Goal: Task Accomplishment & Management: Complete application form

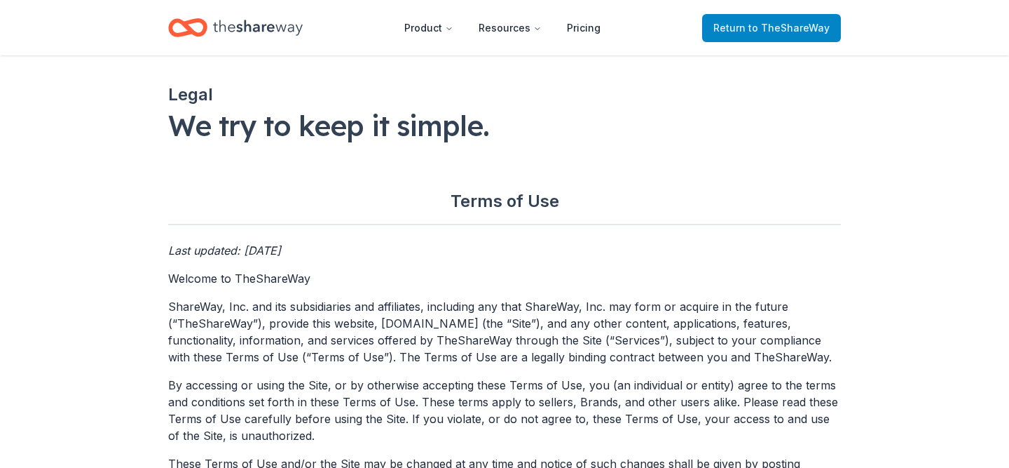
click at [784, 32] on span "to TheShareWay" at bounding box center [789, 28] width 81 height 12
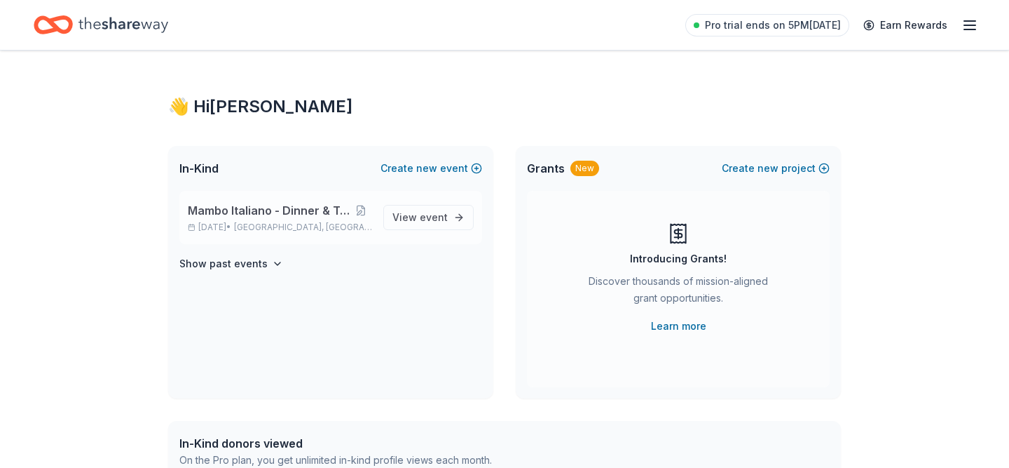
click at [243, 201] on div "Mambo Italiano - Dinner & Tricky Tray Oct 24, 2025 • Oakland, NJ View event" at bounding box center [330, 217] width 303 height 53
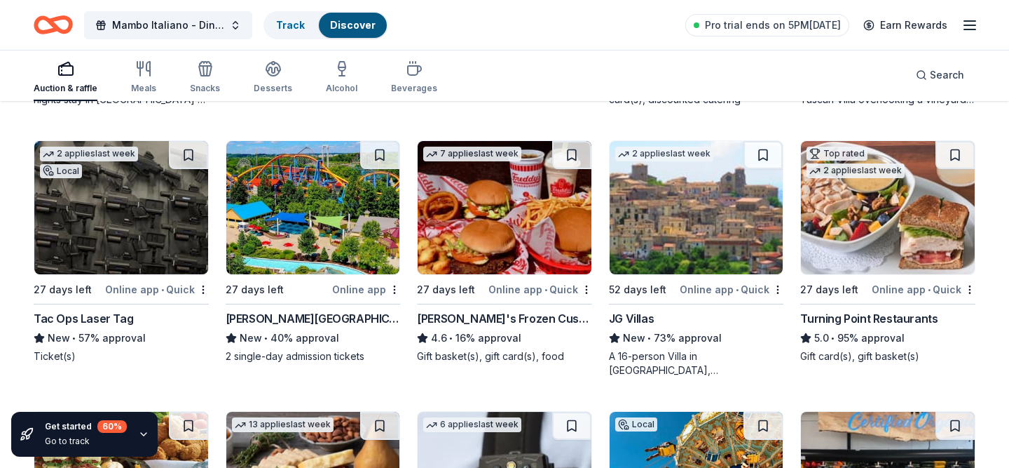
scroll to position [1204, 0]
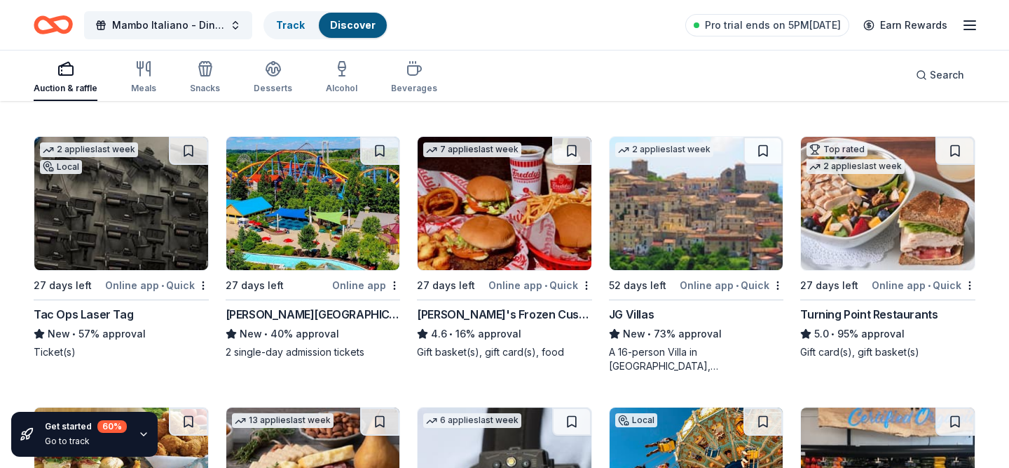
click at [176, 239] on img at bounding box center [121, 203] width 174 height 133
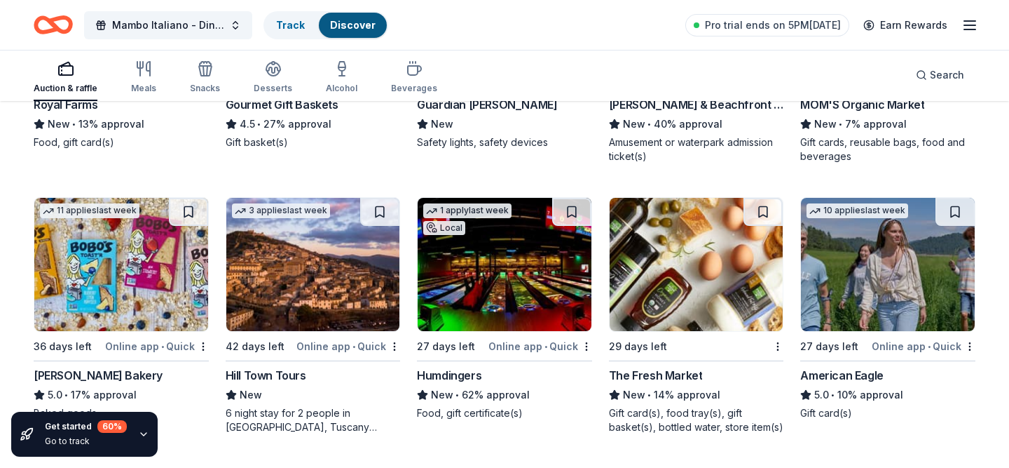
scroll to position [1954, 0]
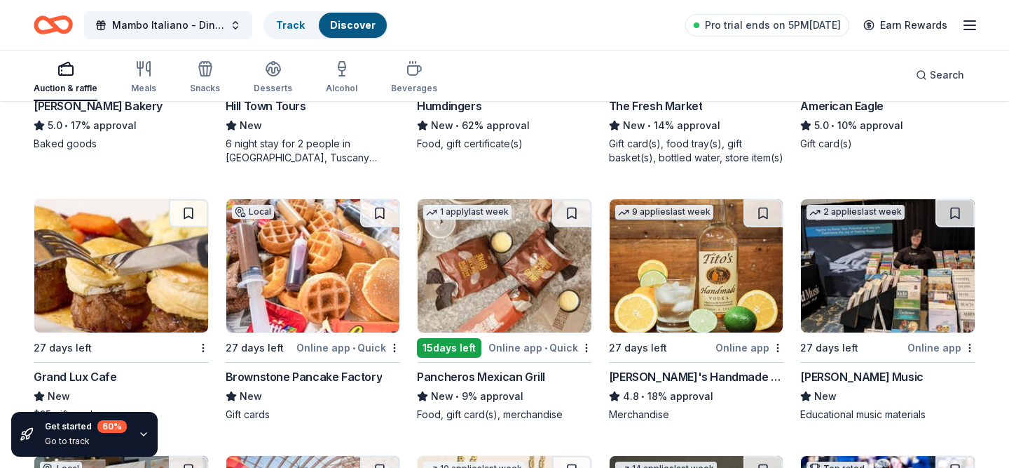
click at [685, 267] on img at bounding box center [697, 265] width 174 height 133
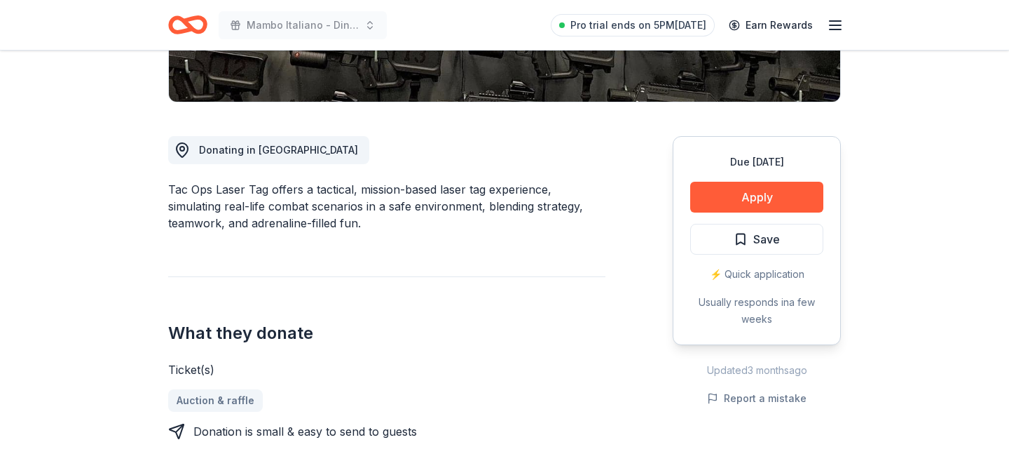
scroll to position [326, 0]
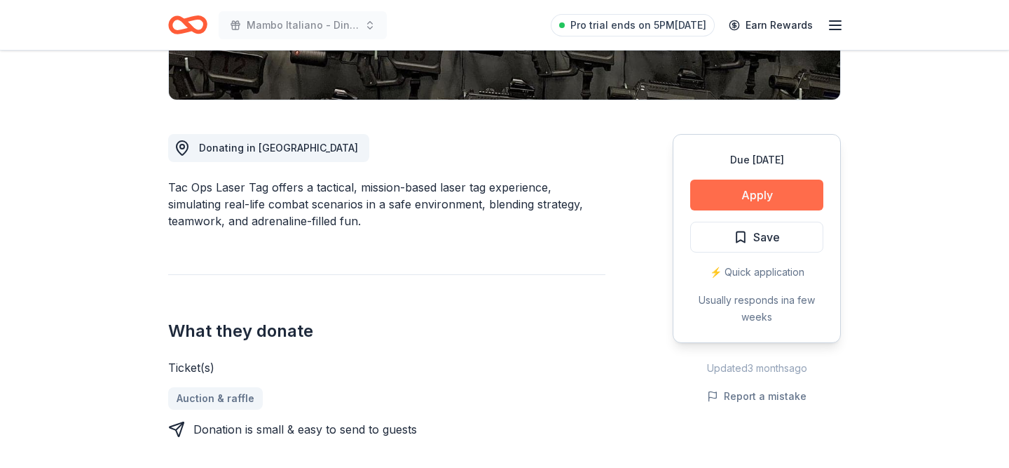
click at [789, 191] on button "Apply" at bounding box center [756, 194] width 133 height 31
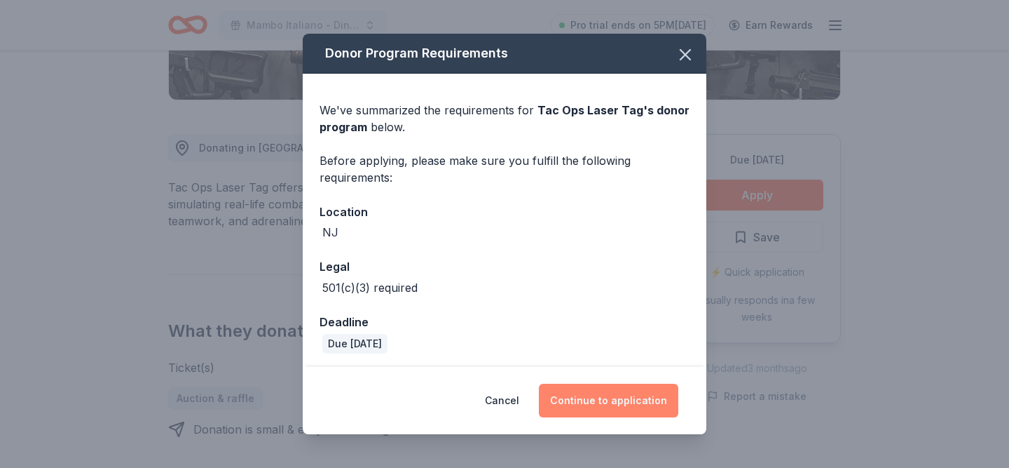
click at [646, 404] on button "Continue to application" at bounding box center [608, 400] width 139 height 34
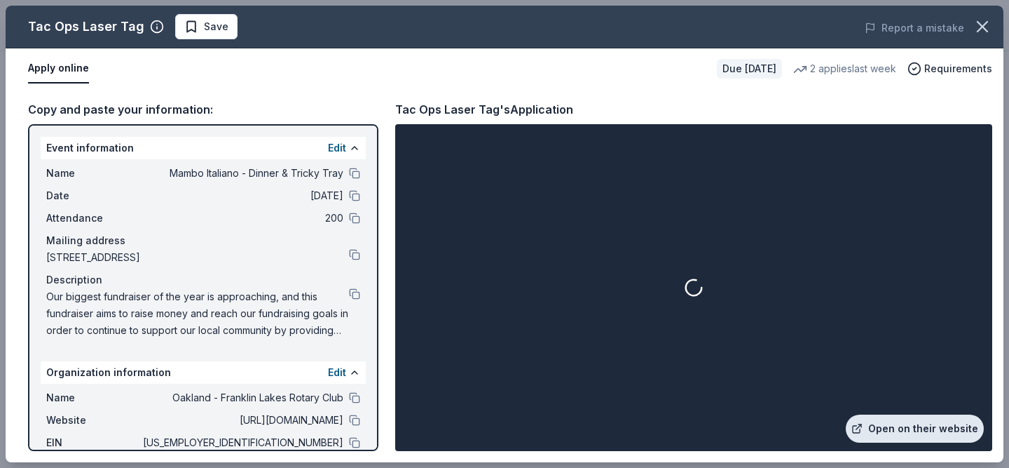
click at [894, 418] on link "Open on their website" at bounding box center [915, 428] width 138 height 28
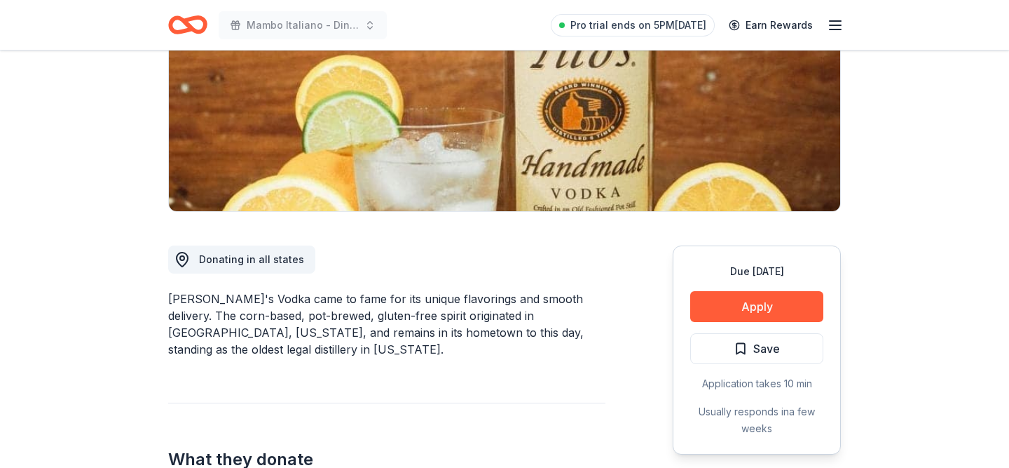
scroll to position [220, 0]
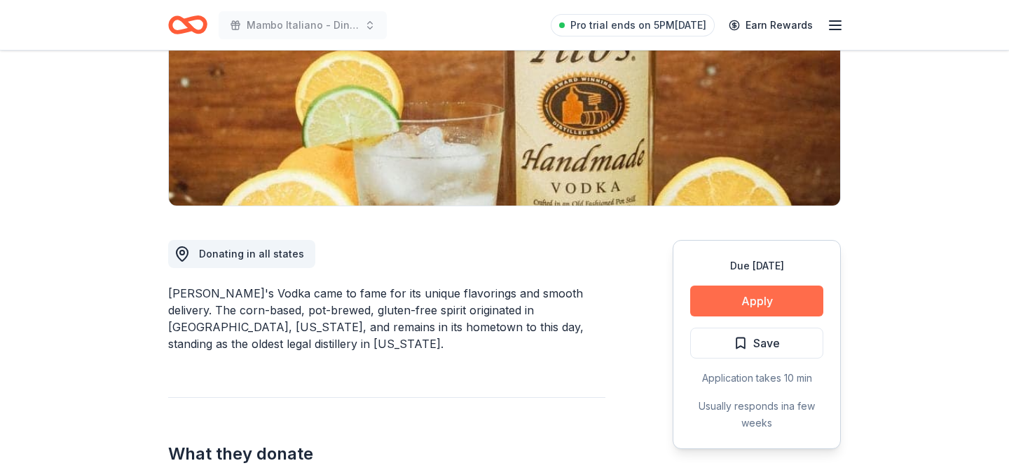
click at [727, 308] on button "Apply" at bounding box center [756, 300] width 133 height 31
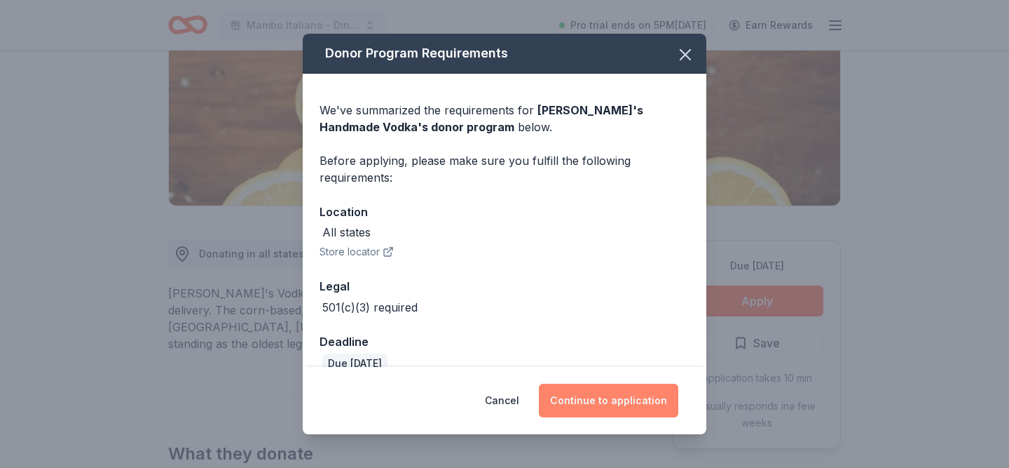
click at [636, 399] on button "Continue to application" at bounding box center [608, 400] width 139 height 34
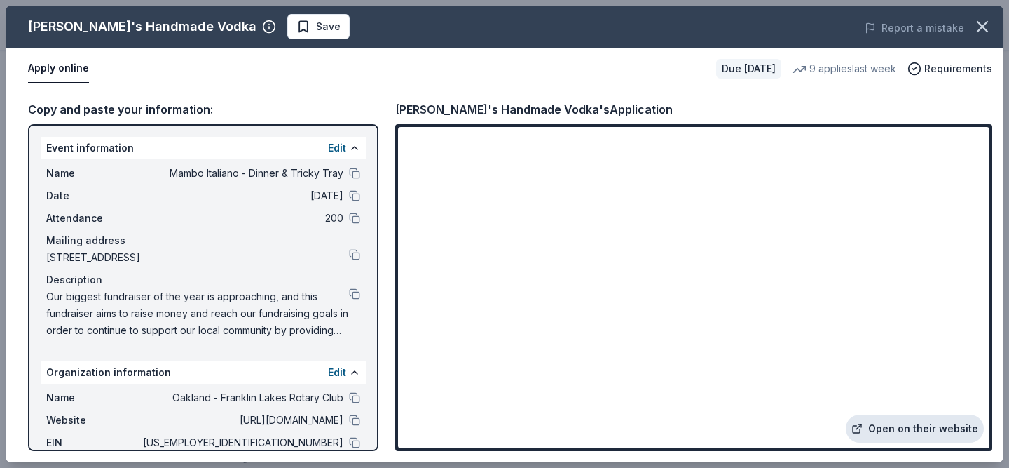
click at [928, 424] on link "Open on their website" at bounding box center [915, 428] width 138 height 28
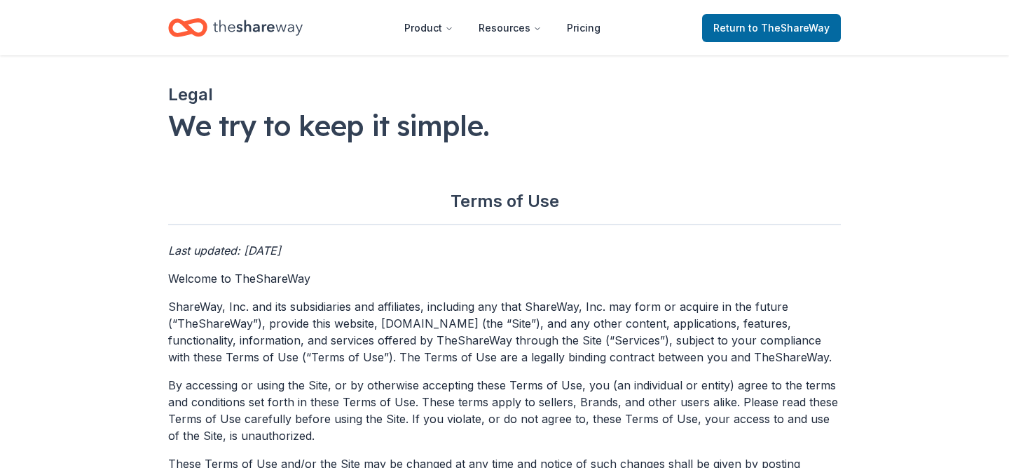
click at [258, 32] on icon "Home" at bounding box center [258, 27] width 90 height 29
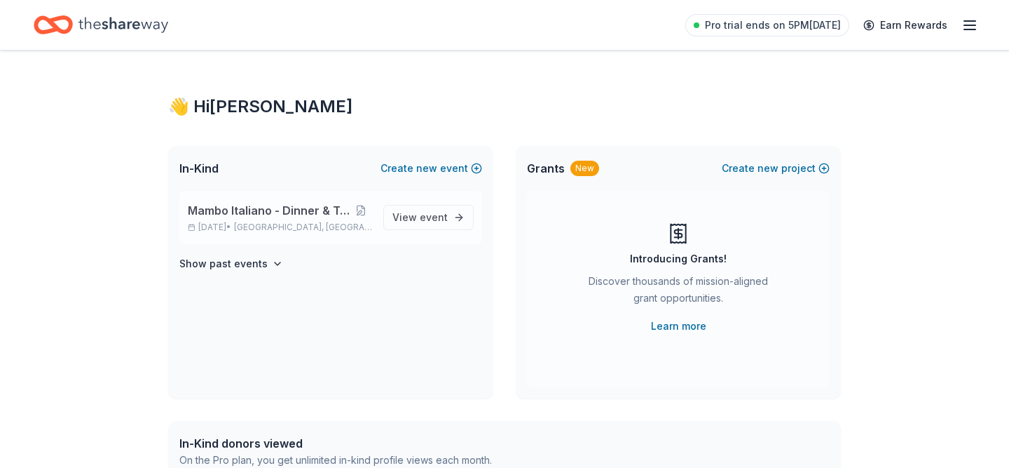
click at [224, 222] on p "Oct 24, 2025 • Oakland, NJ" at bounding box center [280, 227] width 184 height 11
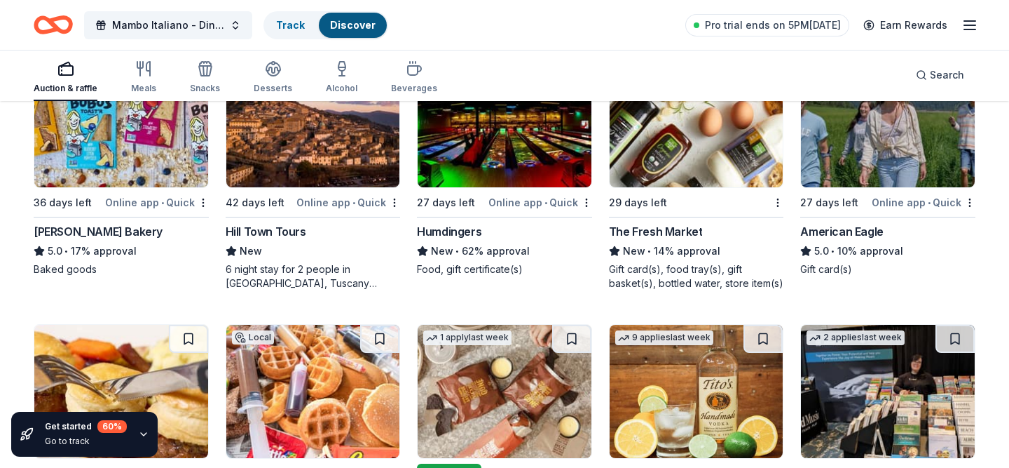
scroll to position [1870, 0]
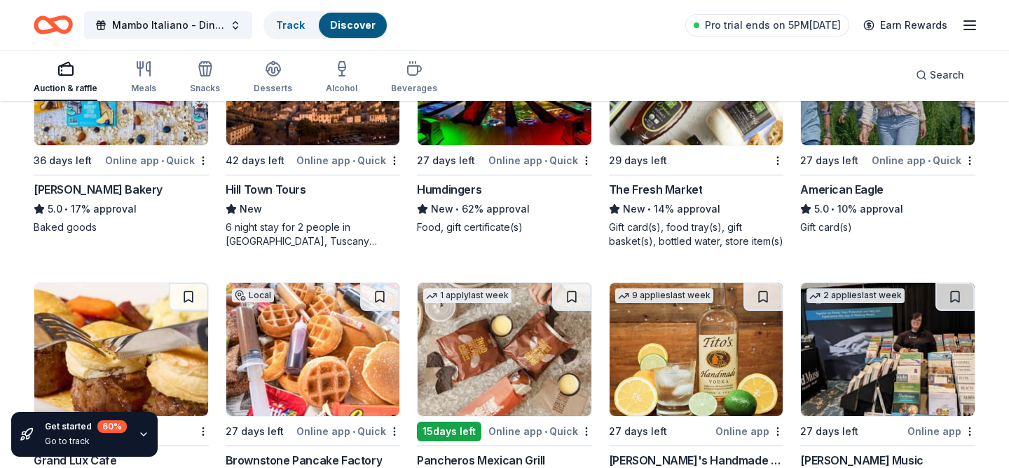
click at [722, 344] on img at bounding box center [697, 348] width 174 height 133
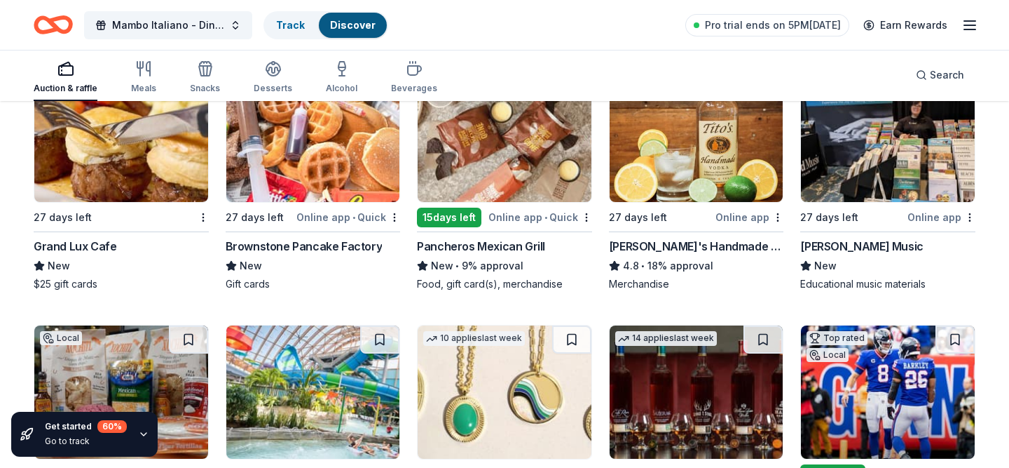
scroll to position [2290, 0]
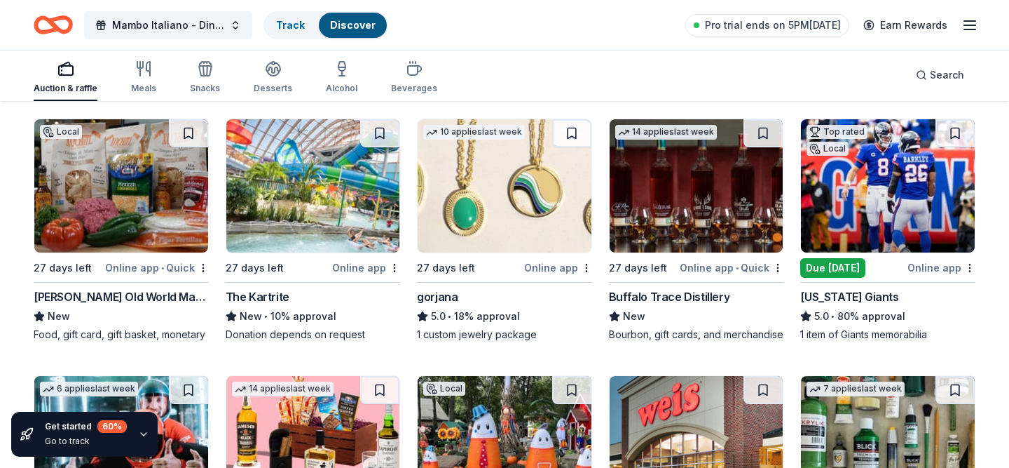
click at [517, 163] on img at bounding box center [505, 185] width 174 height 133
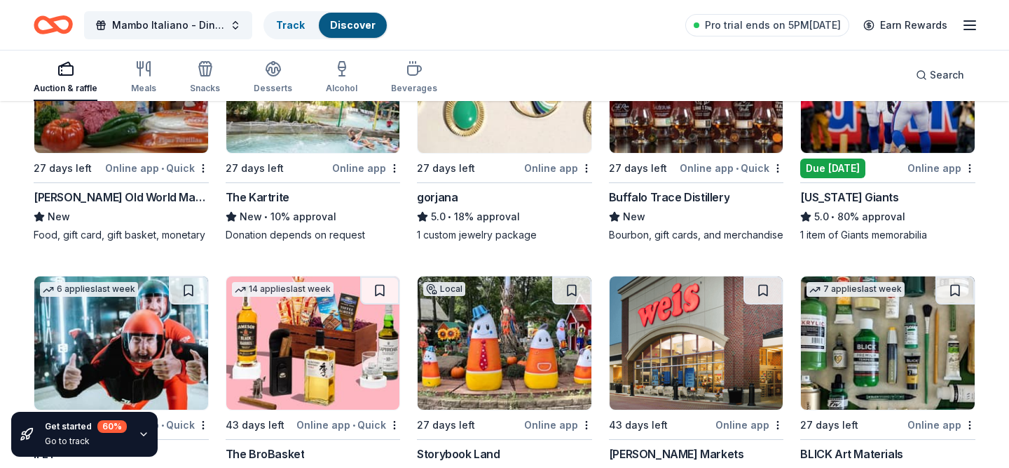
scroll to position [2501, 0]
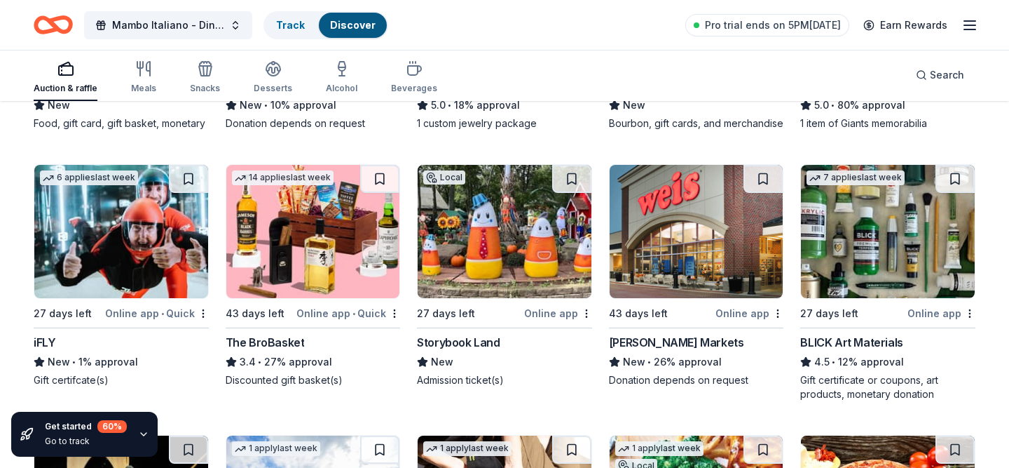
click at [343, 259] on img at bounding box center [313, 231] width 174 height 133
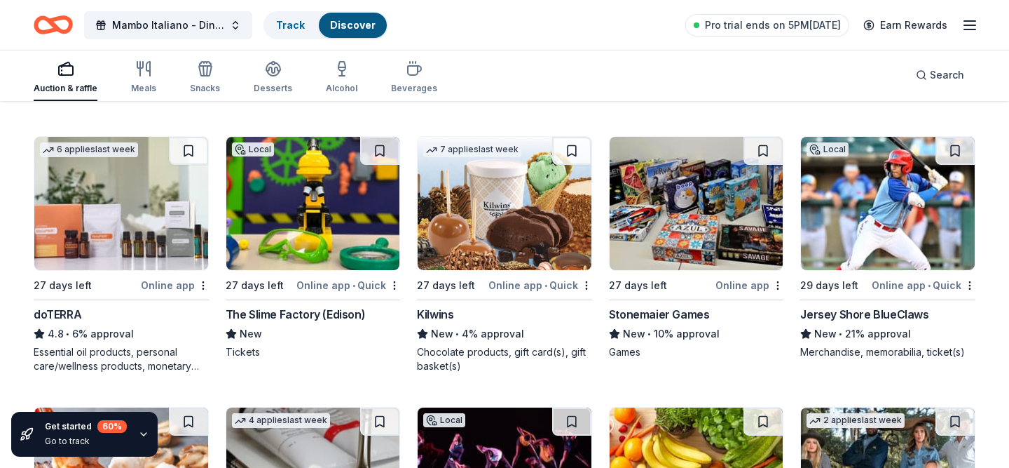
scroll to position [3061, 0]
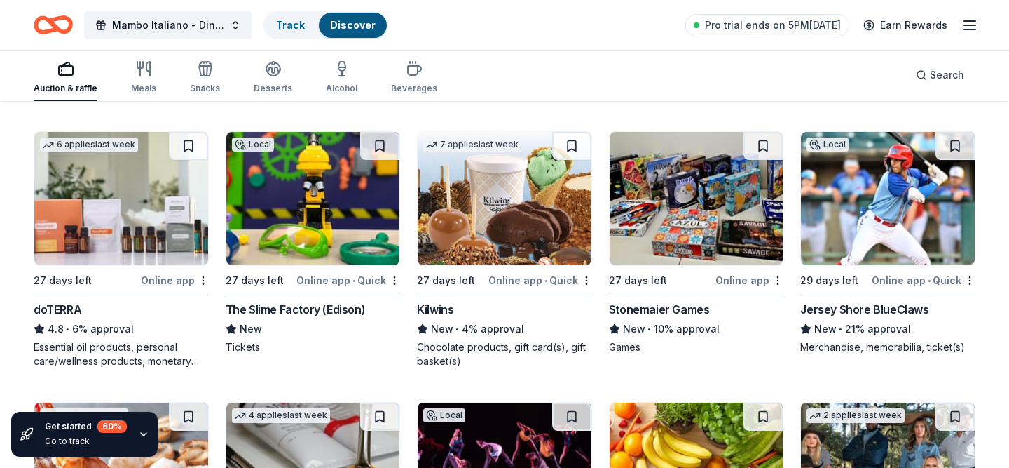
click at [193, 226] on img at bounding box center [121, 198] width 174 height 133
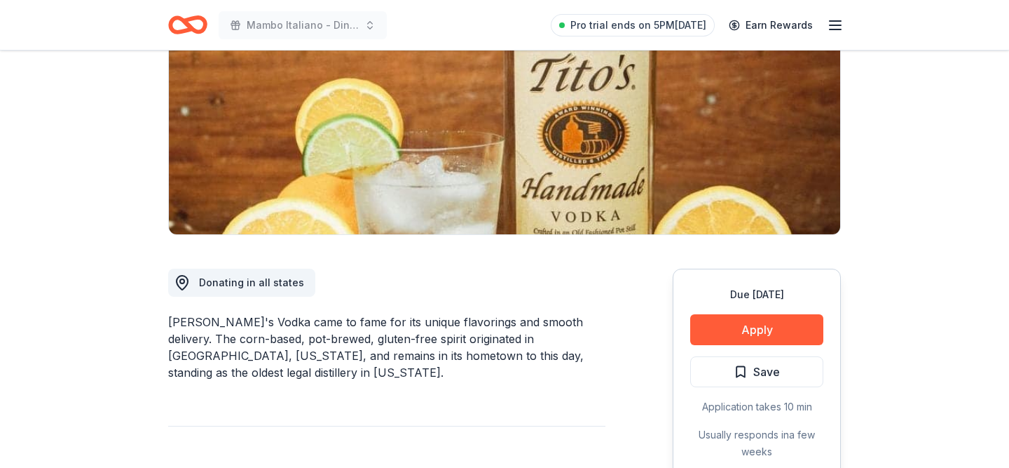
scroll to position [192, 0]
click at [783, 320] on button "Apply" at bounding box center [756, 328] width 133 height 31
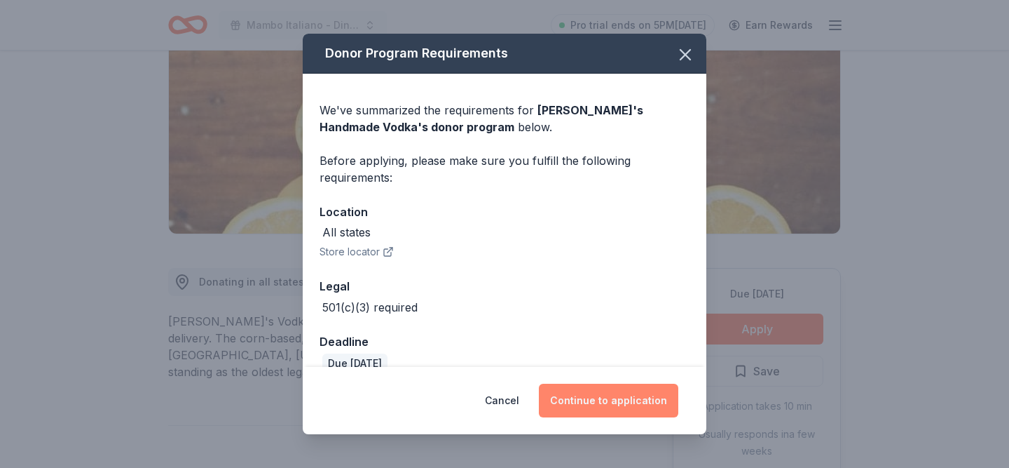
click at [643, 404] on button "Continue to application" at bounding box center [608, 400] width 139 height 34
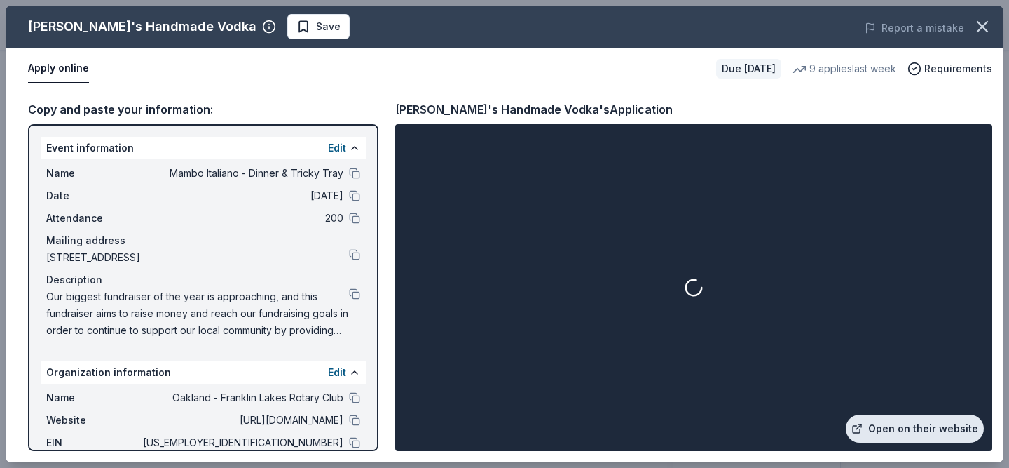
click at [872, 421] on link "Open on their website" at bounding box center [915, 428] width 138 height 28
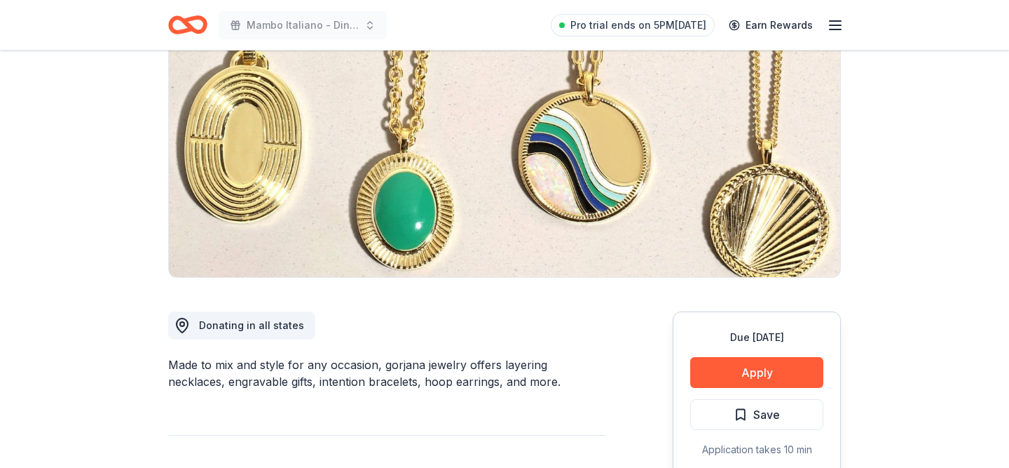
scroll to position [379, 0]
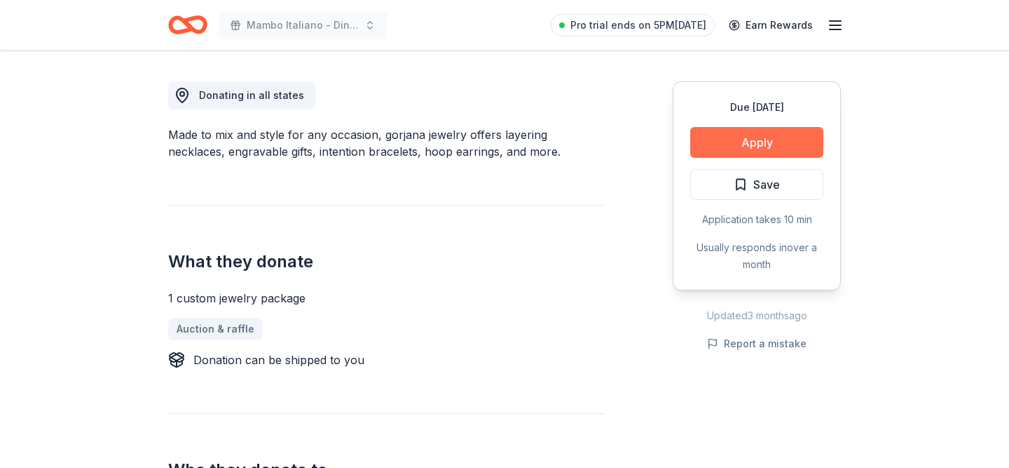
click at [762, 148] on button "Apply" at bounding box center [756, 142] width 133 height 31
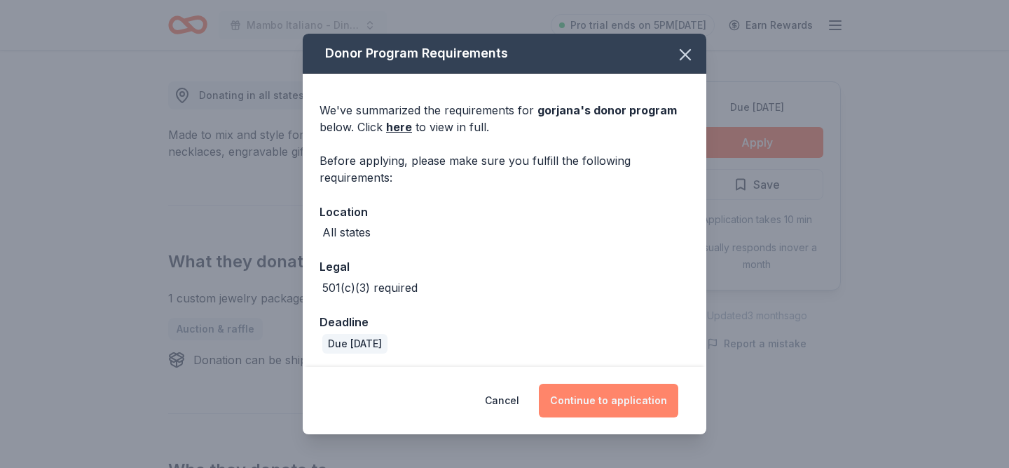
click at [656, 411] on button "Continue to application" at bounding box center [608, 400] width 139 height 34
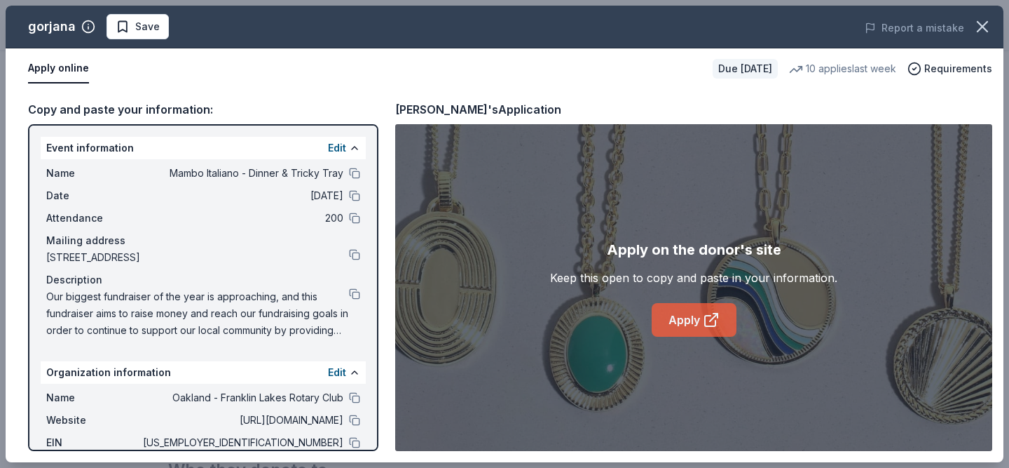
click at [705, 320] on icon at bounding box center [710, 320] width 11 height 11
click at [679, 324] on link "Apply" at bounding box center [694, 320] width 85 height 34
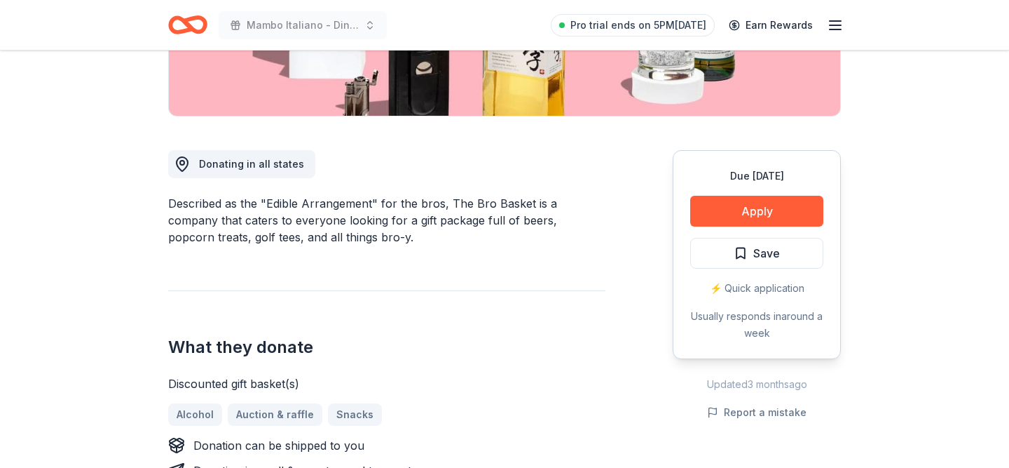
scroll to position [365, 0]
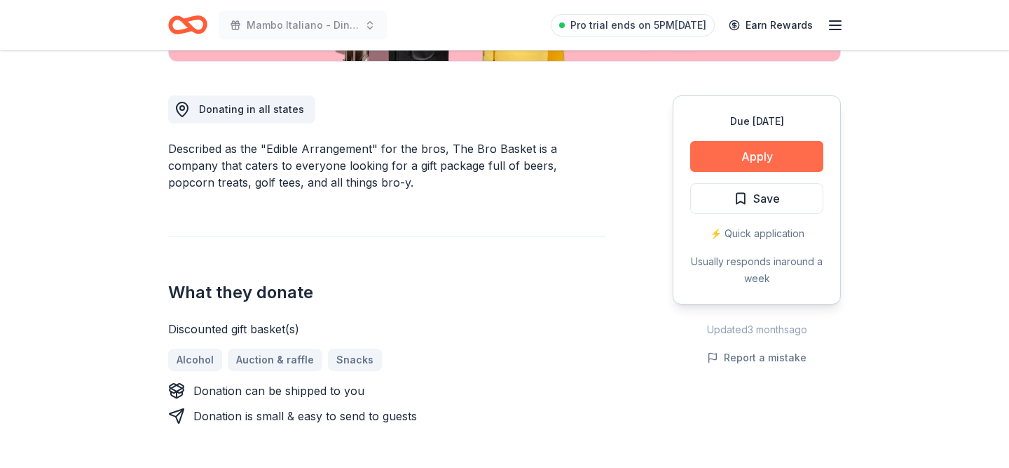
click at [729, 156] on button "Apply" at bounding box center [756, 156] width 133 height 31
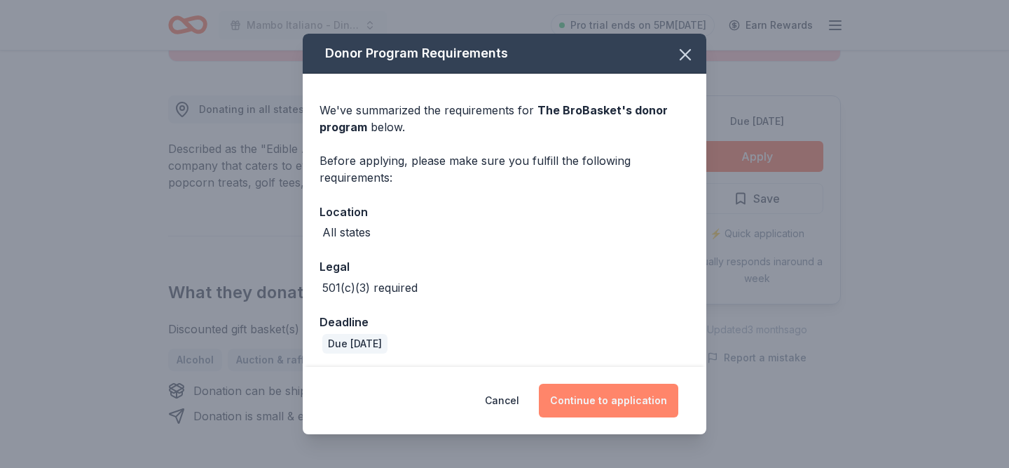
click at [597, 409] on button "Continue to application" at bounding box center [608, 400] width 139 height 34
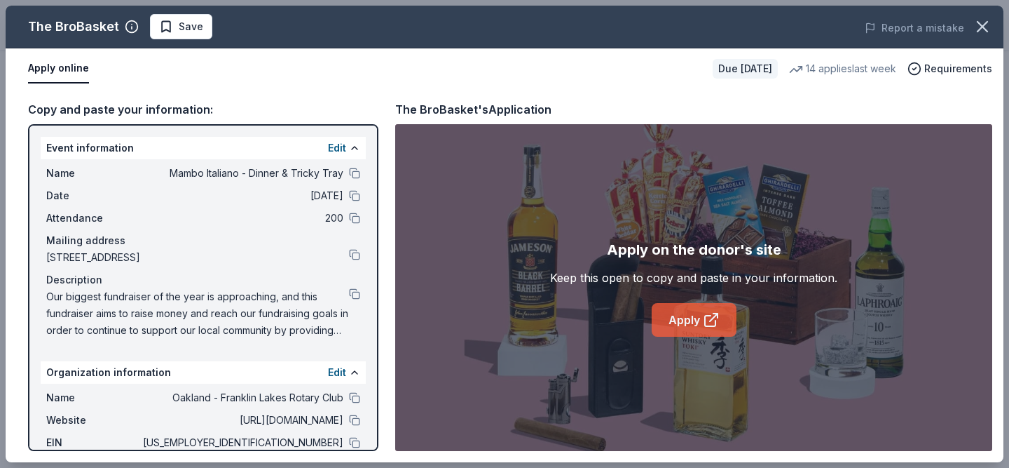
click at [700, 320] on link "Apply" at bounding box center [694, 320] width 85 height 34
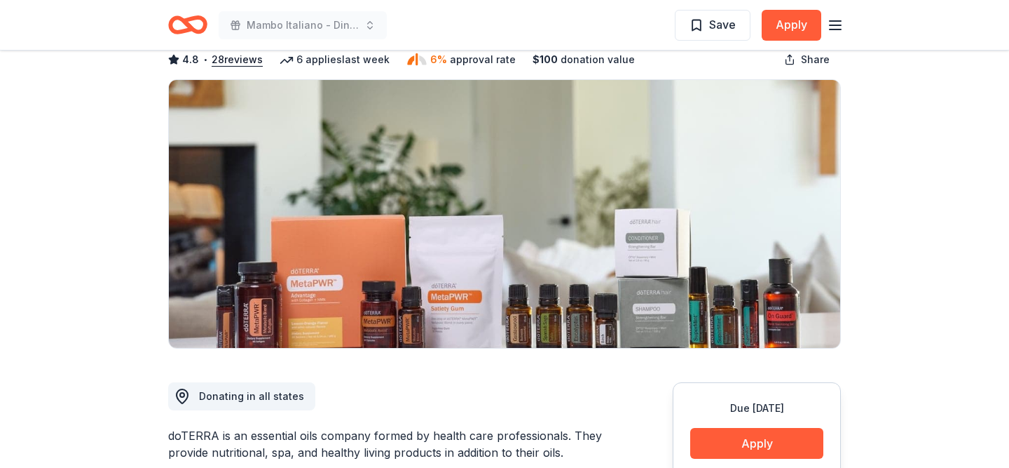
scroll to position [235, 0]
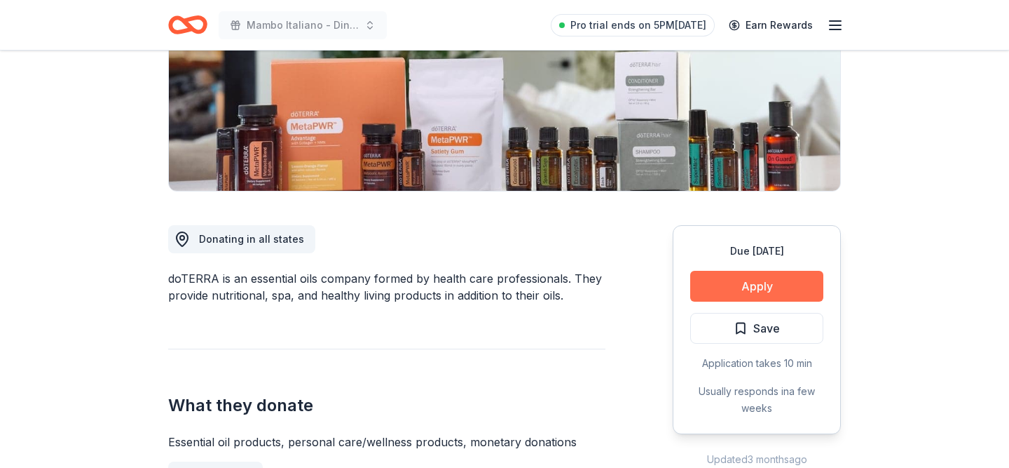
click at [752, 286] on button "Apply" at bounding box center [756, 286] width 133 height 31
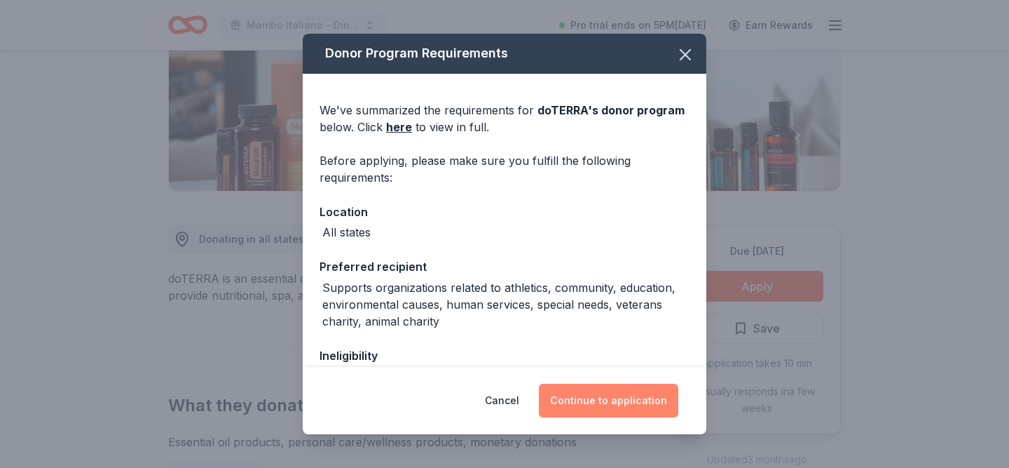
click at [590, 397] on button "Continue to application" at bounding box center [608, 400] width 139 height 34
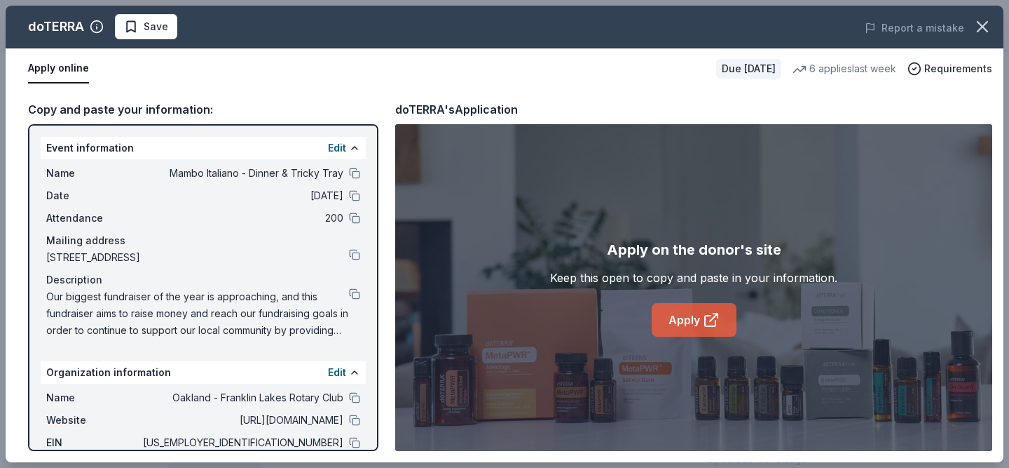
click at [690, 315] on link "Apply" at bounding box center [694, 320] width 85 height 34
